Goal: Task Accomplishment & Management: Complete application form

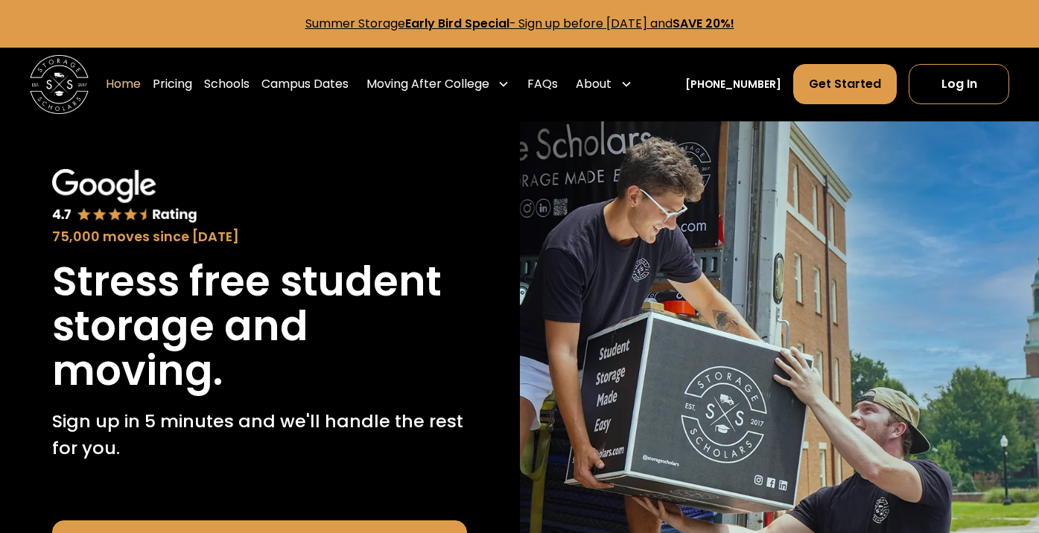
click at [560, 34] on main "Summer Storage Early Bird Special - Sign up before [DATE] and SAVE 20%!" at bounding box center [519, 24] width 1039 height 48
click at [956, 92] on link "Log In" at bounding box center [959, 84] width 101 height 40
click at [675, 33] on main "Summer Storage Early Bird Special - Sign up before [DATE] and SAVE 20%!" at bounding box center [519, 24] width 1039 height 48
click at [672, 24] on link "Summer Storage Early Bird Special - Sign up before [DATE] and SAVE 20%!" at bounding box center [519, 23] width 429 height 17
